Goal: Task Accomplishment & Management: Manage account settings

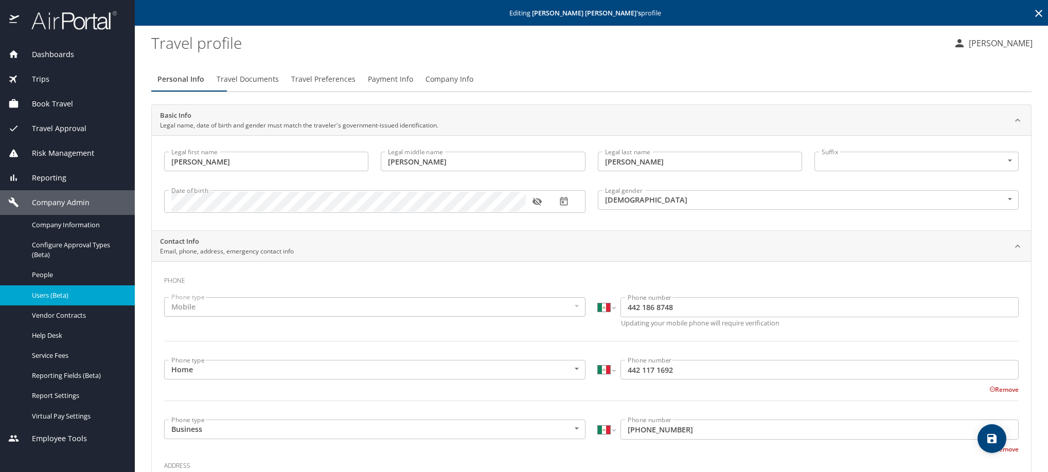
select select "MX"
drag, startPoint x: 0, startPoint y: 0, endPoint x: 1031, endPoint y: 16, distance: 1031.4
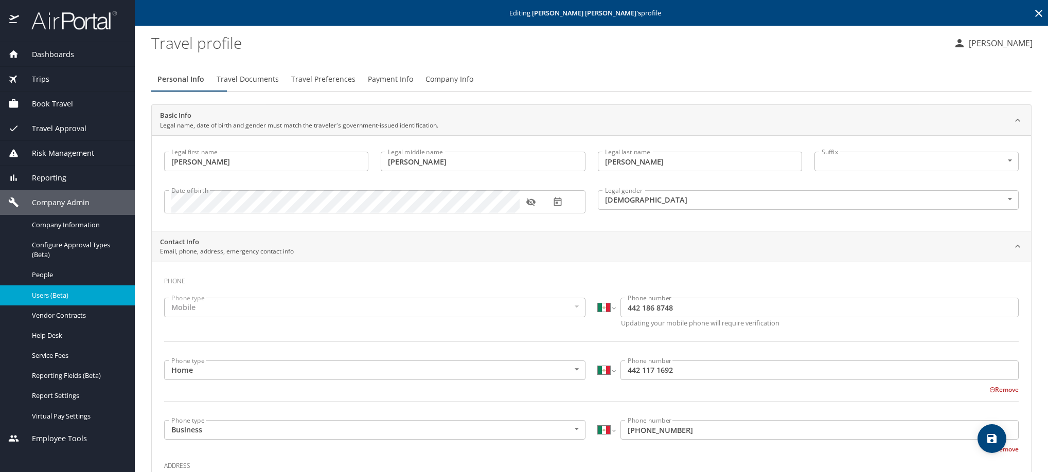
click at [1033, 16] on icon at bounding box center [1039, 13] width 12 height 12
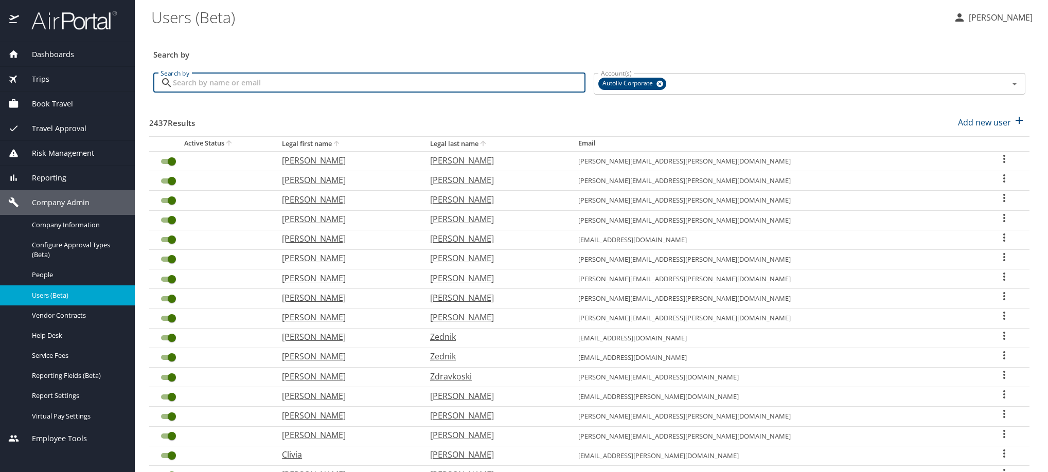
click at [348, 93] on input "Search by" at bounding box center [379, 83] width 413 height 20
type input "mario"
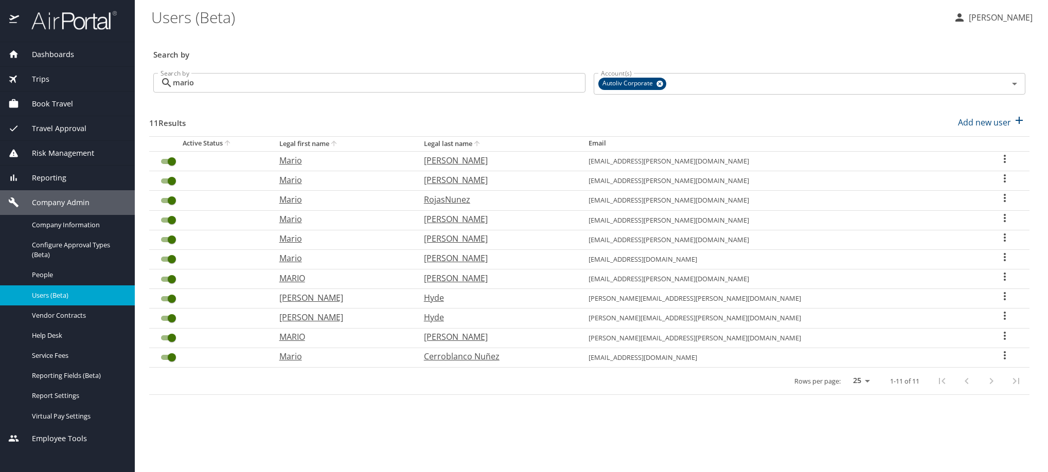
click at [1004, 281] on icon "User Search Table" at bounding box center [1005, 277] width 2 height 8
click at [914, 332] on p "View profile" at bounding box center [891, 332] width 45 height 12
select select "US"
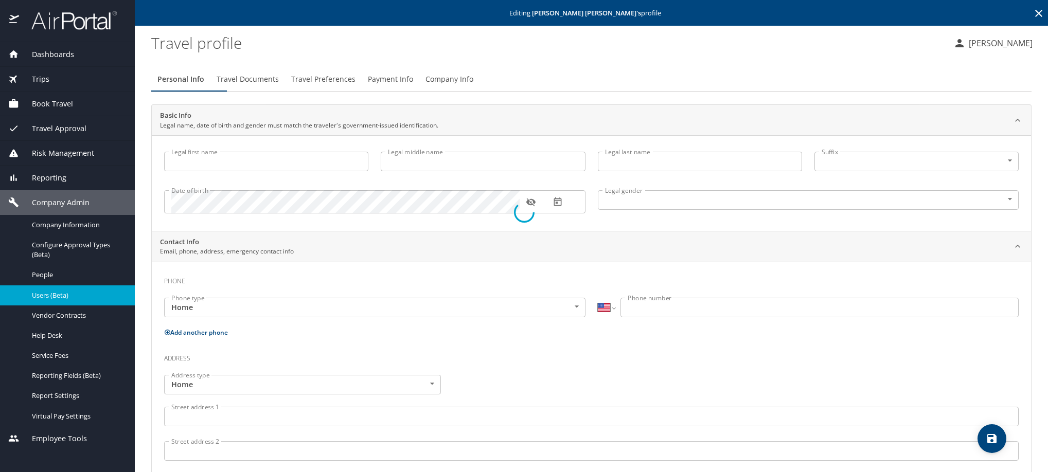
type input "MARIO"
type input "[PERSON_NAME]"
type input "[DEMOGRAPHIC_DATA]"
select select "VN"
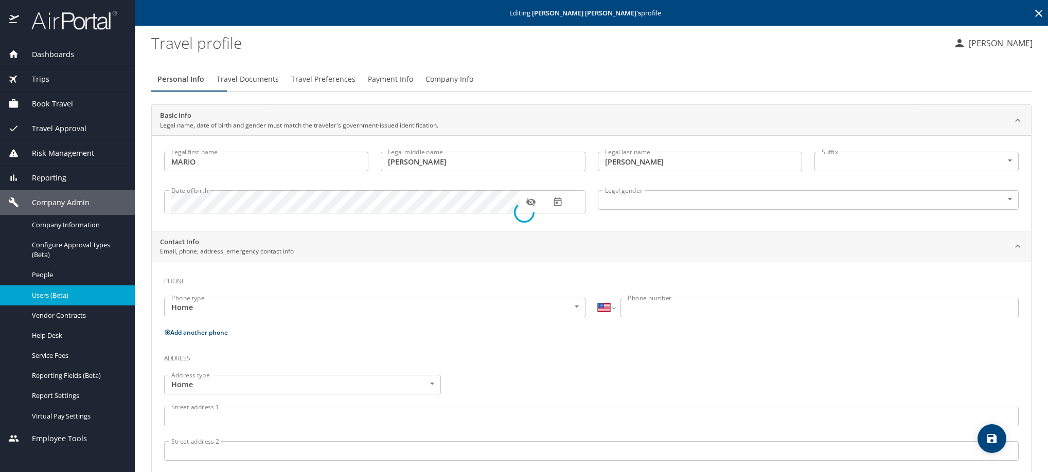
select select "VN"
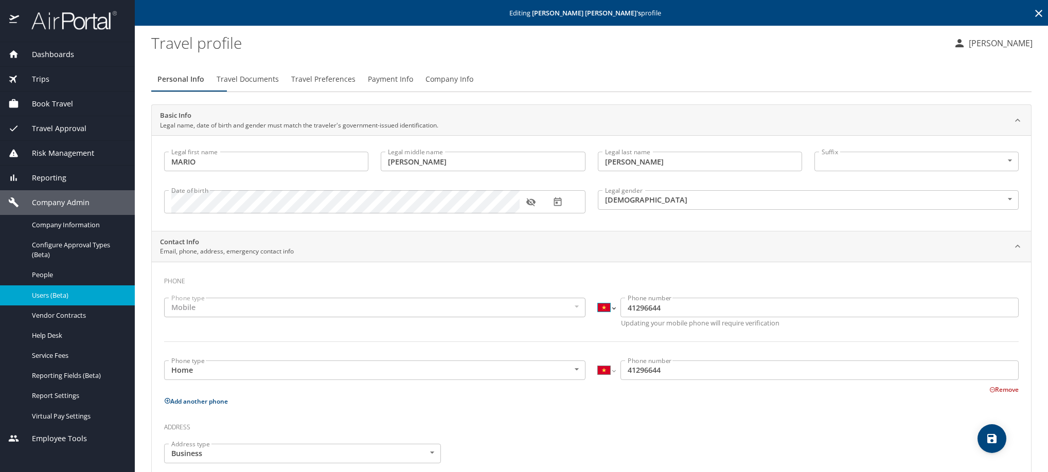
click at [598, 318] on select "International [GEOGRAPHIC_DATA] [GEOGRAPHIC_DATA] [GEOGRAPHIC_DATA] [GEOGRAPHIC…" at bounding box center [606, 308] width 17 height 20
select select "MX"
click at [598, 312] on select "International [GEOGRAPHIC_DATA] [GEOGRAPHIC_DATA] [GEOGRAPHIC_DATA] [GEOGRAPHIC…" at bounding box center [606, 308] width 17 height 20
type input "412 966 44"
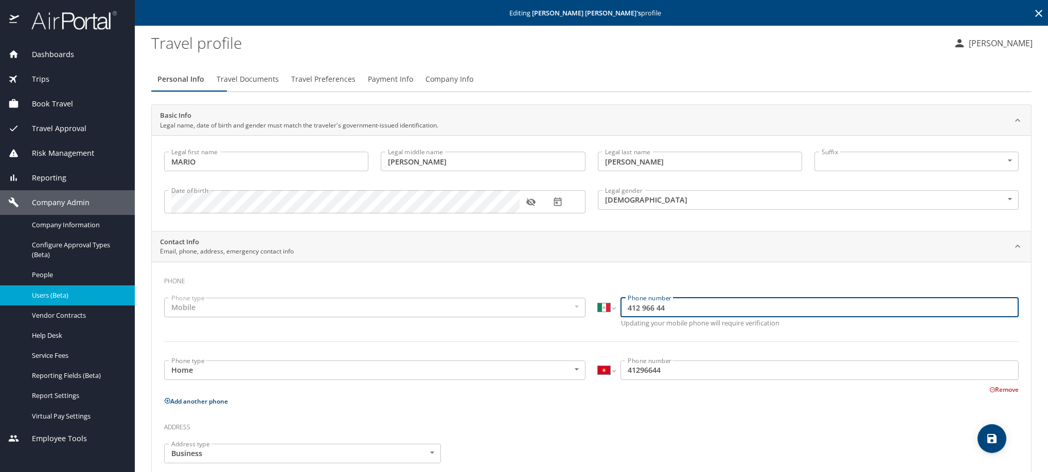
drag, startPoint x: 707, startPoint y: 328, endPoint x: 563, endPoint y: 335, distance: 143.8
click at [563, 335] on div "Phone type Mobile Mobile Phone type International [GEOGRAPHIC_DATA] [GEOGRAPHIC…" at bounding box center [591, 326] width 867 height 69
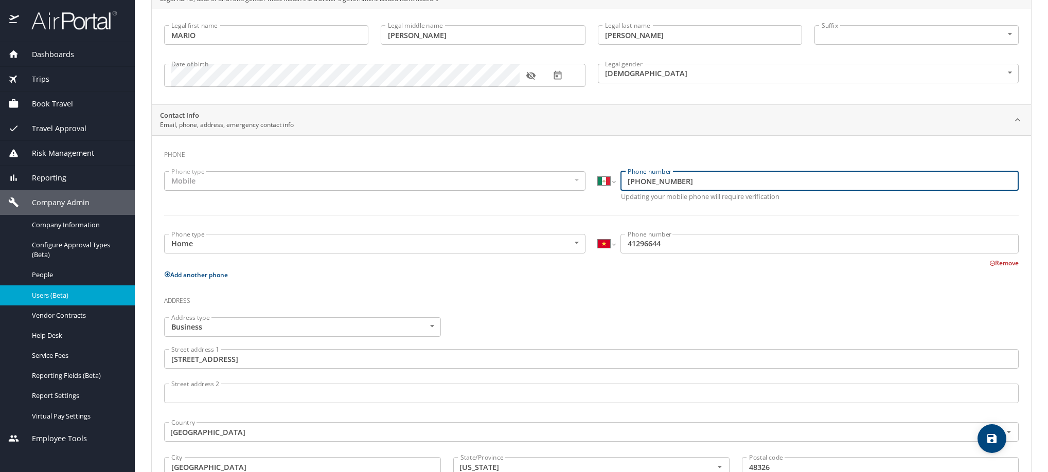
scroll to position [154, 0]
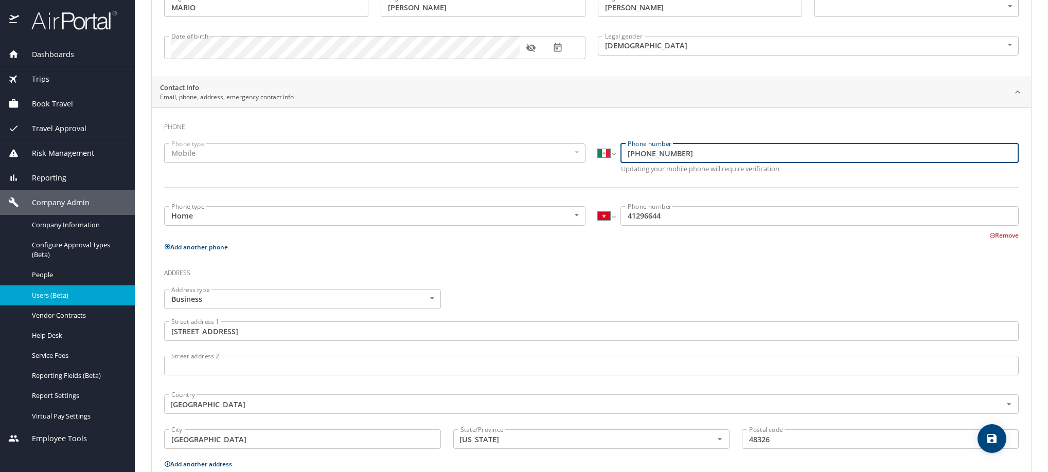
type input "[PHONE_NUMBER]"
click at [990, 240] on button "Remove" at bounding box center [1004, 235] width 29 height 9
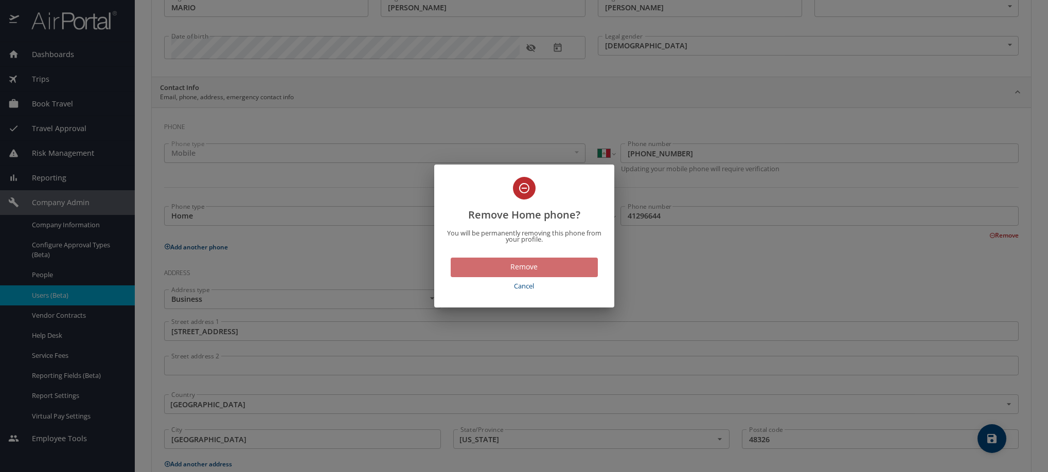
click at [536, 274] on span "Remove" at bounding box center [524, 267] width 131 height 13
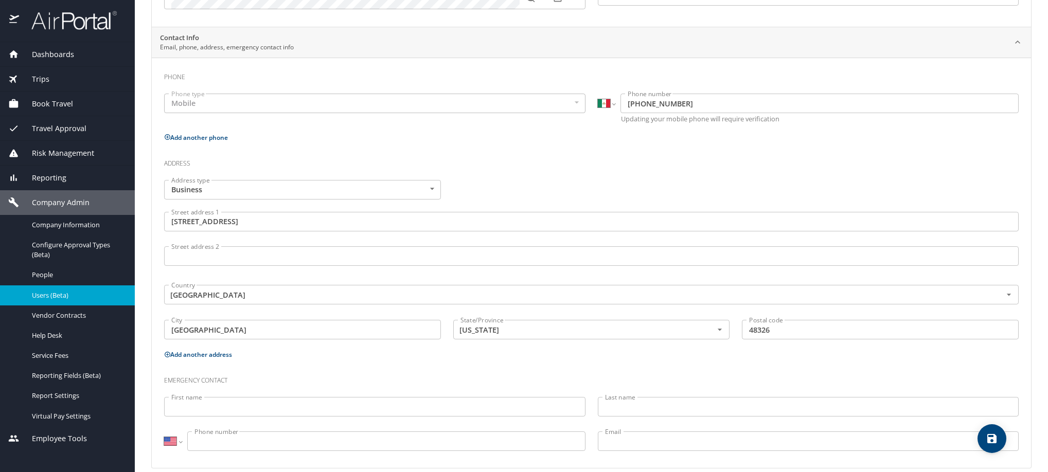
scroll to position [266, 0]
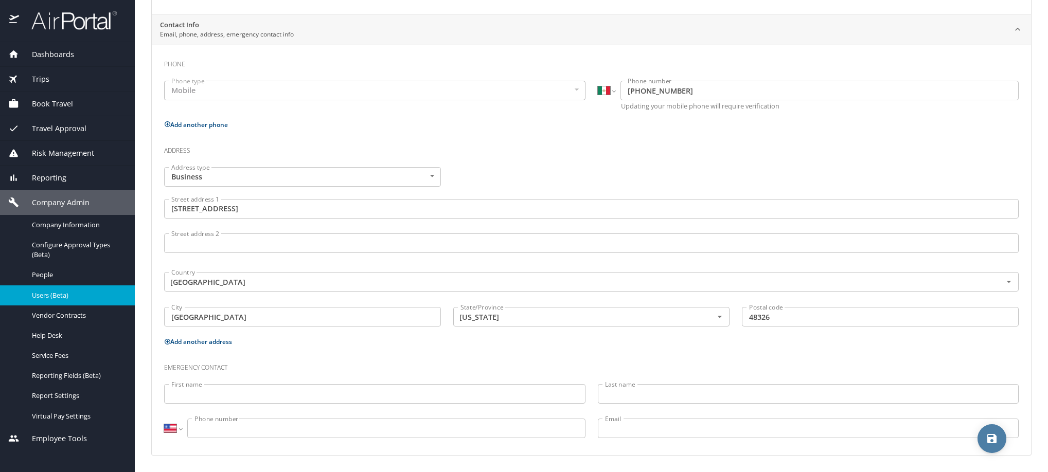
click at [996, 439] on icon "save" at bounding box center [992, 438] width 9 height 9
select select "MX"
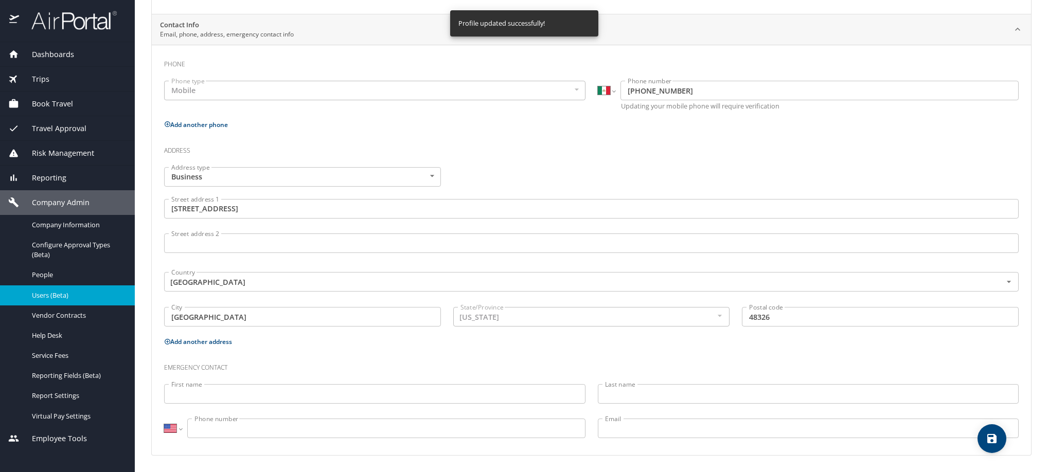
select select "MX"
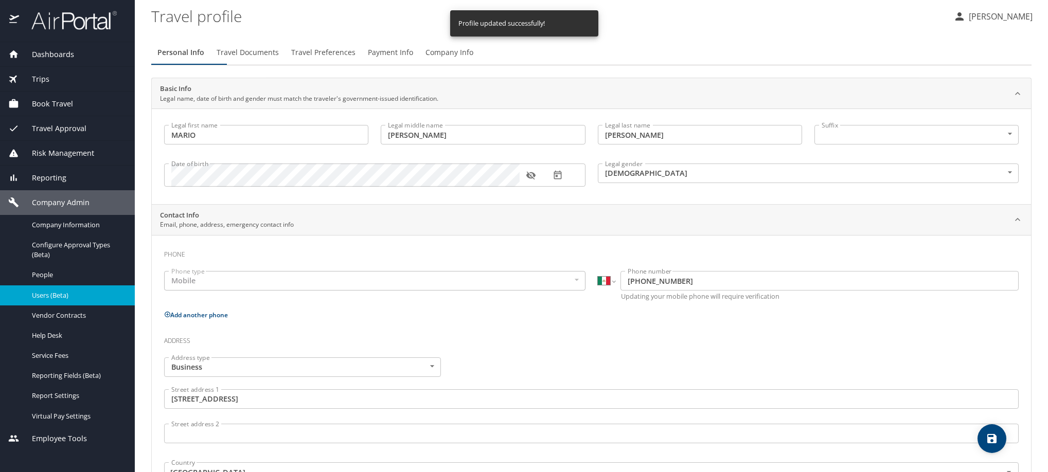
scroll to position [0, 0]
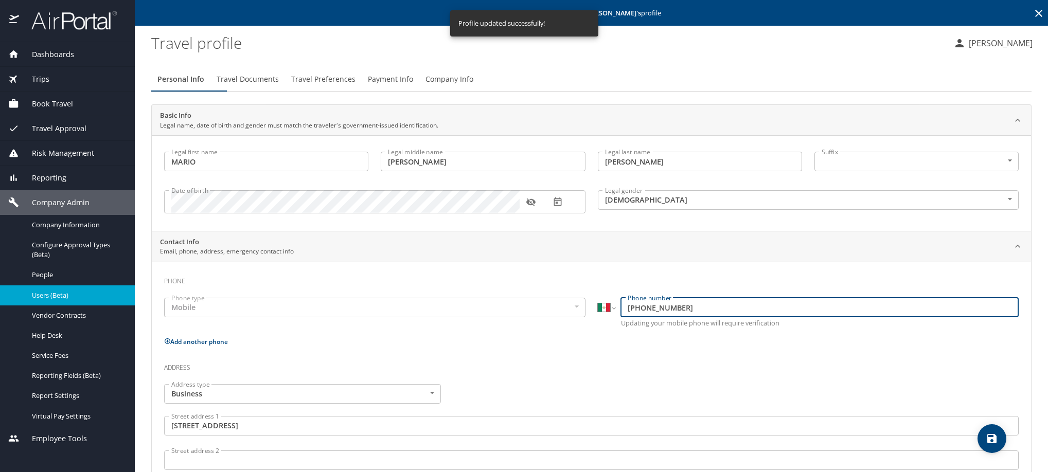
drag, startPoint x: 727, startPoint y: 325, endPoint x: 596, endPoint y: 334, distance: 131.0
click at [598, 318] on div "International [GEOGRAPHIC_DATA] [GEOGRAPHIC_DATA] [GEOGRAPHIC_DATA] [GEOGRAPHIC…" at bounding box center [808, 308] width 421 height 20
